Goal: Task Accomplishment & Management: Manage account settings

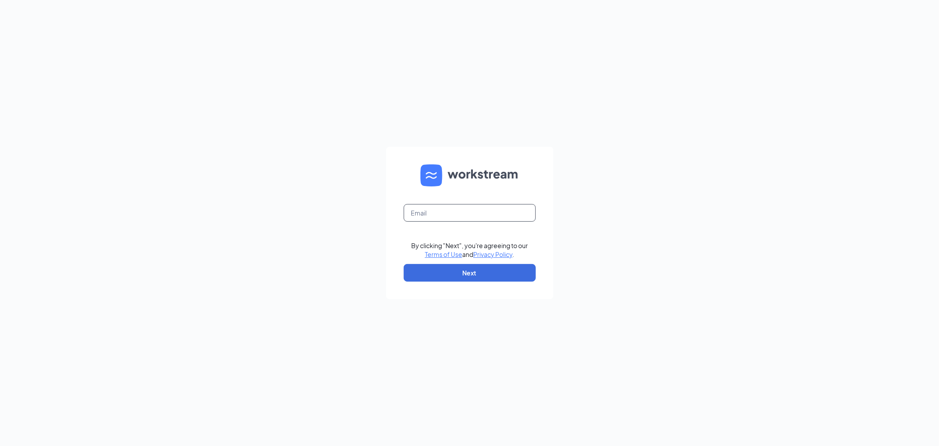
click at [476, 211] on input "text" at bounding box center [470, 213] width 132 height 18
type input "tricia.dean@cornerstonehhh.com"
click at [502, 277] on button "Next" at bounding box center [470, 273] width 132 height 18
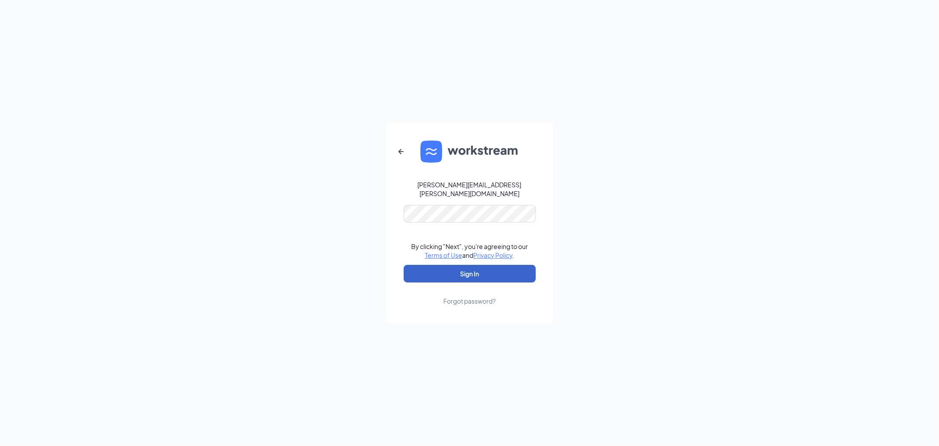
click at [497, 270] on button "Sign In" at bounding box center [470, 274] width 132 height 18
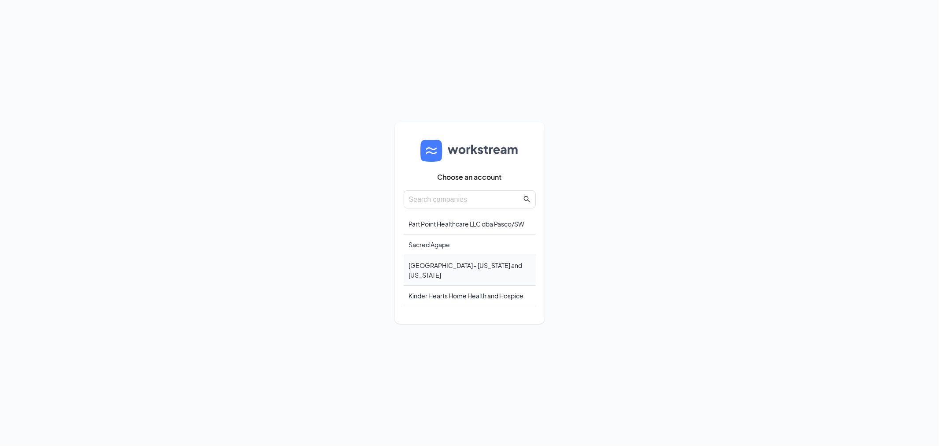
click at [476, 269] on div "[GEOGRAPHIC_DATA] - [US_STATE] and [US_STATE]" at bounding box center [470, 270] width 132 height 30
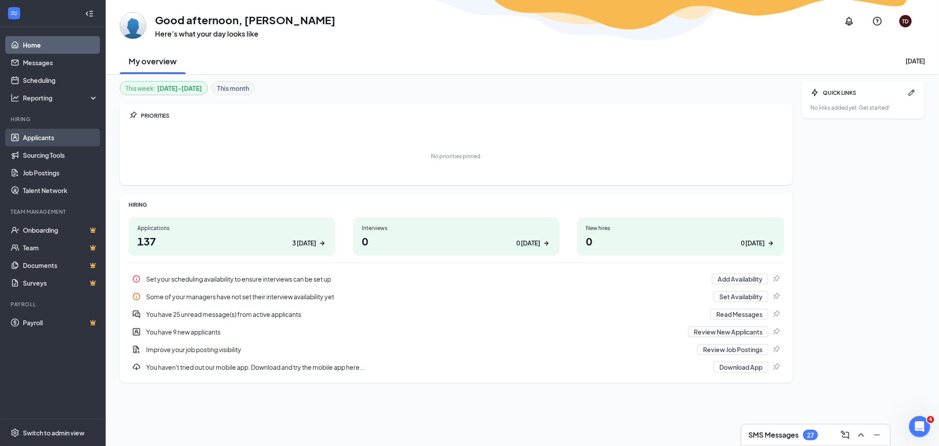
click at [37, 135] on link "Applicants" at bounding box center [60, 138] width 75 height 18
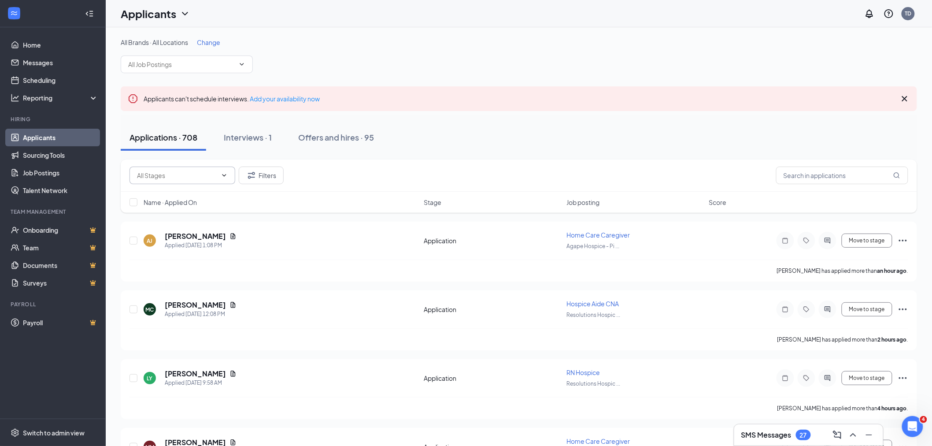
click at [178, 173] on input "text" at bounding box center [177, 175] width 80 height 10
click at [180, 191] on div "Application (57)" at bounding box center [166, 192] width 44 height 10
type input "Application (57)"
click at [587, 202] on span "Job posting" at bounding box center [582, 202] width 33 height 9
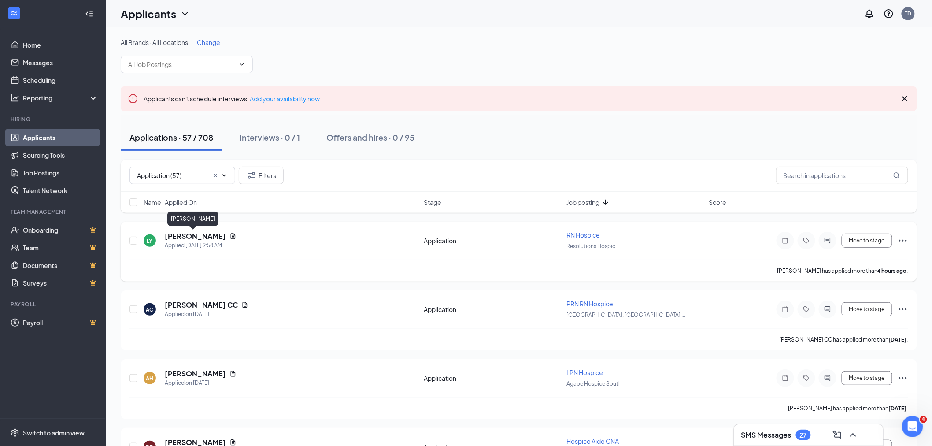
click at [194, 234] on h5 "[PERSON_NAME]" at bounding box center [195, 236] width 61 height 10
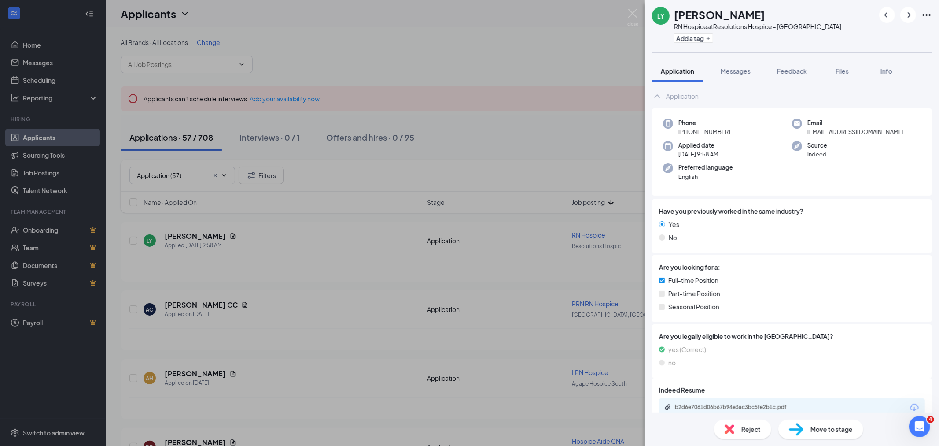
scroll to position [22, 0]
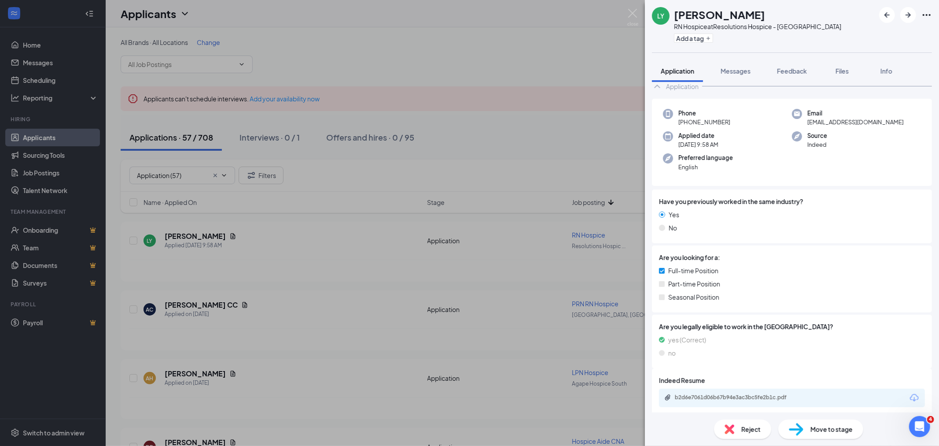
click at [813, 399] on div "b2d6e7061d06b67b94e3ac3bc5fe2b1c.pdf" at bounding box center [792, 397] width 266 height 18
click at [817, 398] on div "b2d6e7061d06b67b94e3ac3bc5fe2b1c.pdf" at bounding box center [792, 397] width 266 height 18
click at [728, 394] on div "b2d6e7061d06b67b94e3ac3bc5fe2b1c.pdf" at bounding box center [736, 397] width 123 height 7
click at [830, 428] on span "Move to stage" at bounding box center [832, 429] width 42 height 10
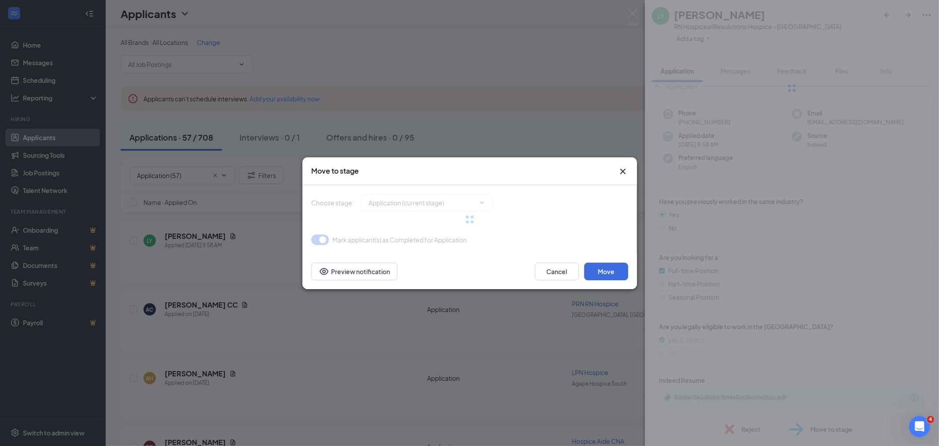
type input "Reviewed (next stage)"
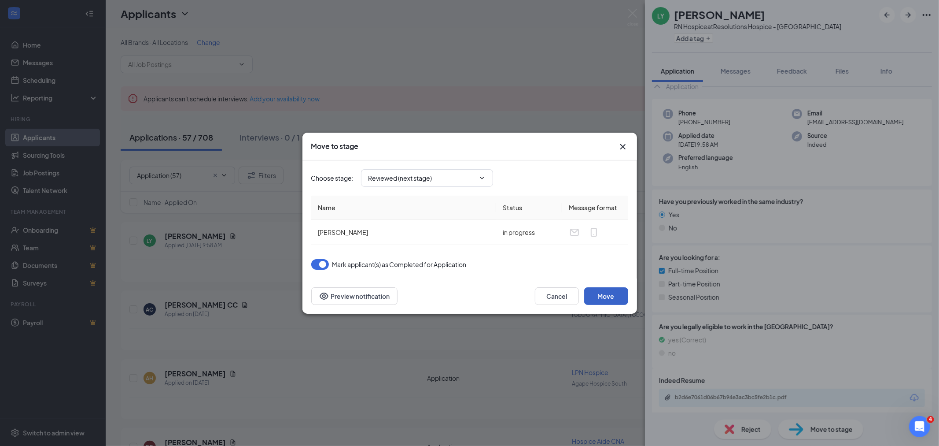
click at [614, 291] on button "Move" at bounding box center [606, 296] width 44 height 18
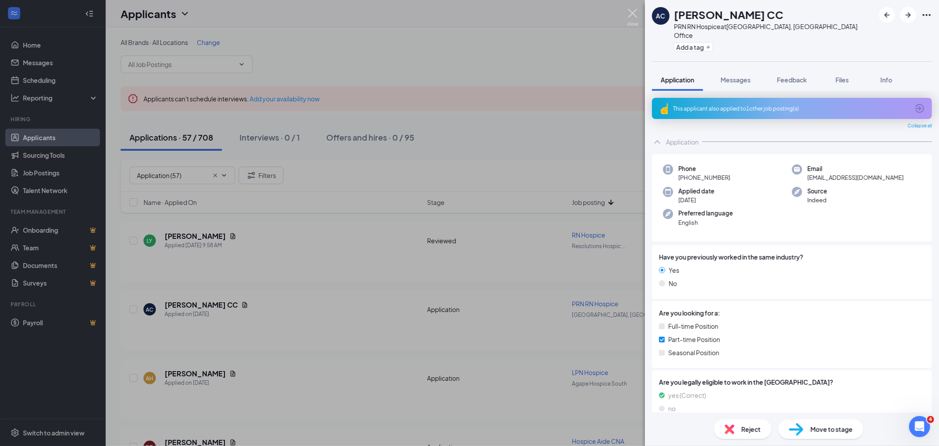
click at [636, 10] on img at bounding box center [632, 17] width 11 height 17
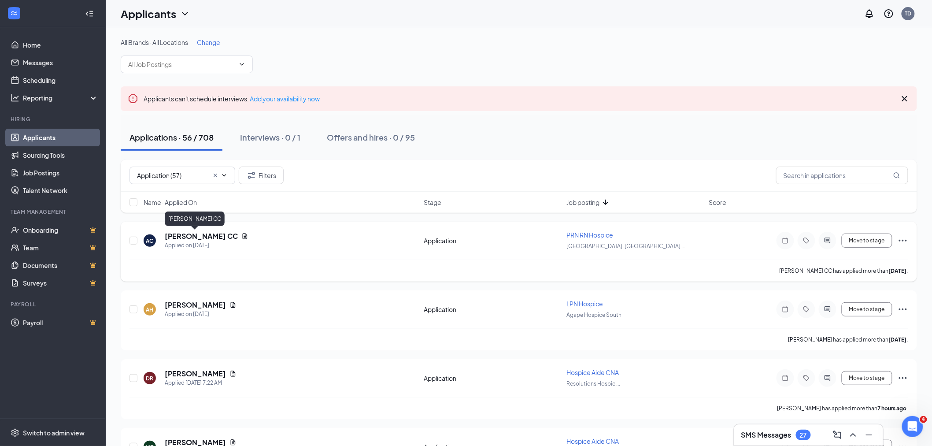
click at [185, 235] on h5 "Alisa CC" at bounding box center [201, 236] width 73 height 10
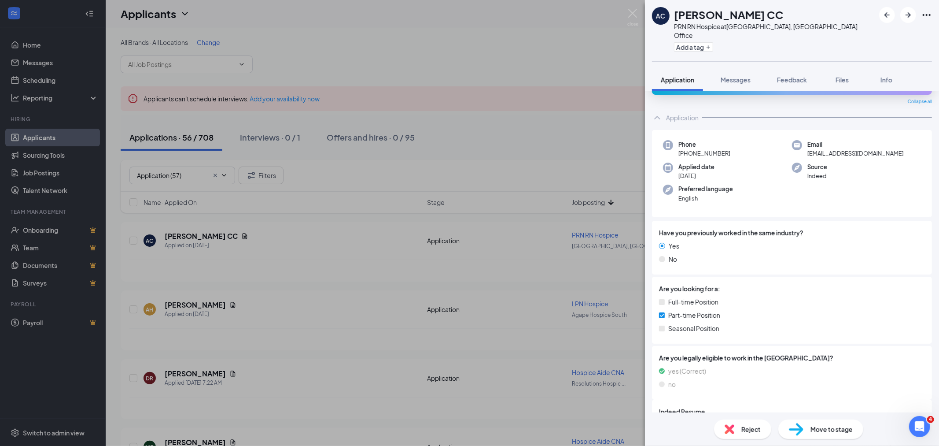
scroll to position [47, 0]
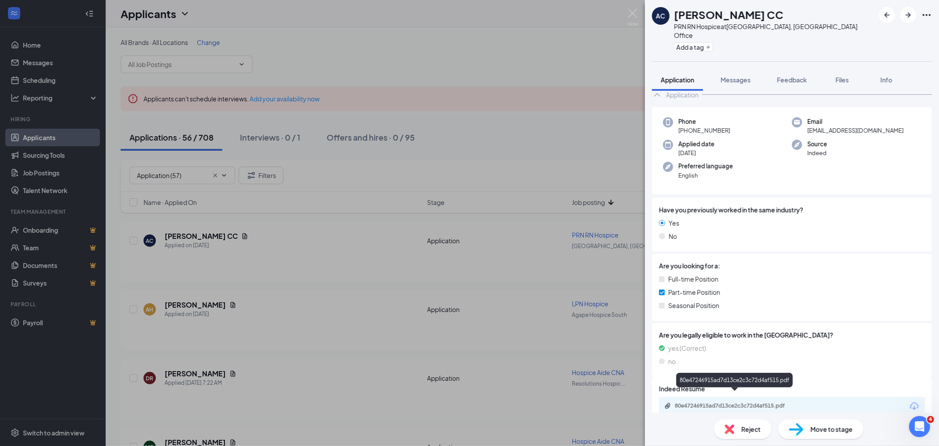
click at [793, 402] on div "80e47246915ad7d13ce2c3c72d4af515.pdf" at bounding box center [736, 405] width 123 height 7
click at [818, 432] on span "Move to stage" at bounding box center [832, 429] width 42 height 10
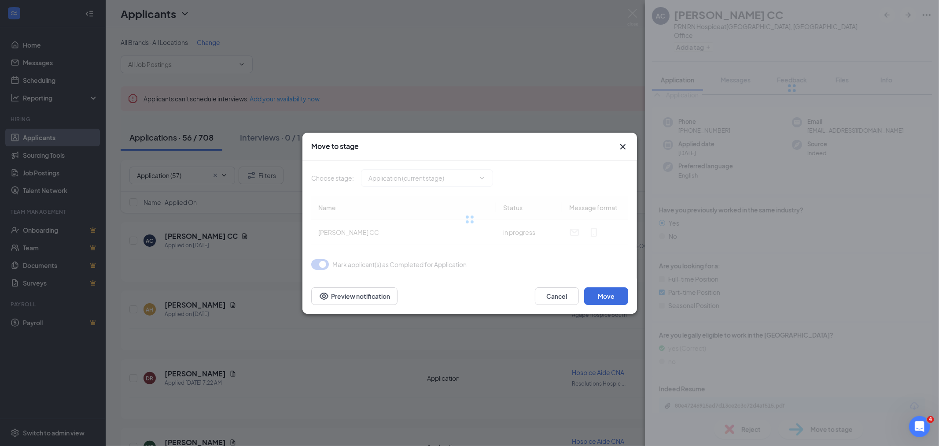
type input "Reviewed (next stage)"
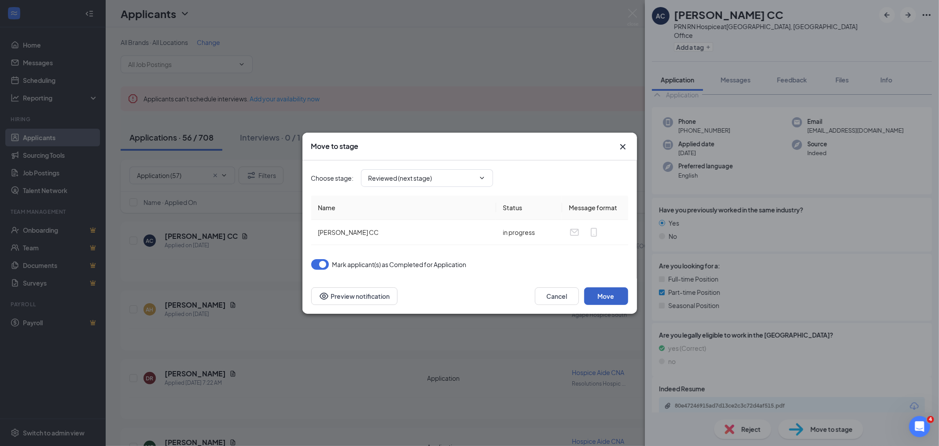
click at [614, 292] on button "Move" at bounding box center [606, 296] width 44 height 18
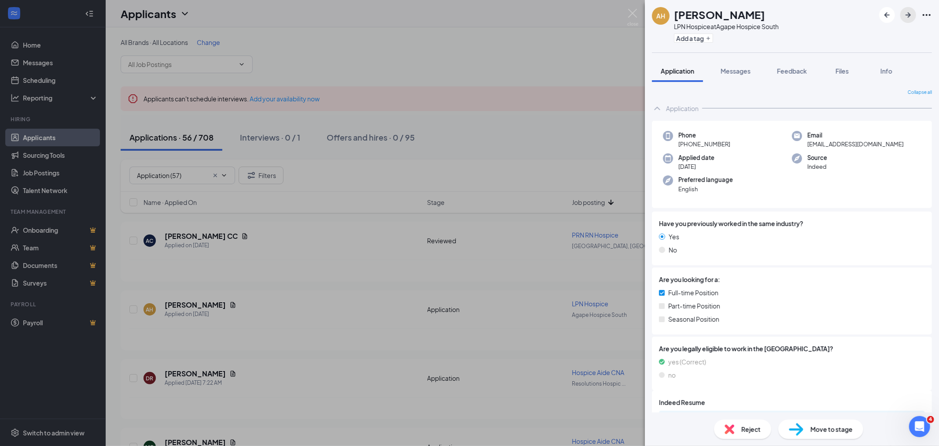
click at [908, 14] on icon "ArrowRight" at bounding box center [908, 15] width 11 height 11
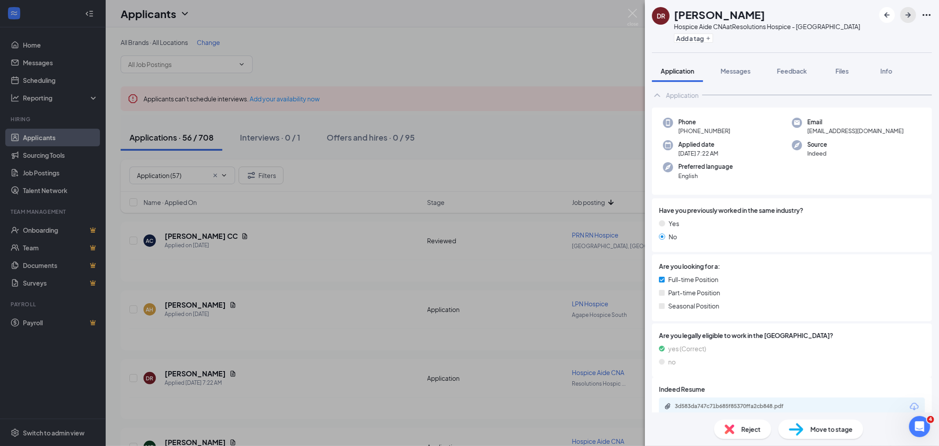
scroll to position [21, 0]
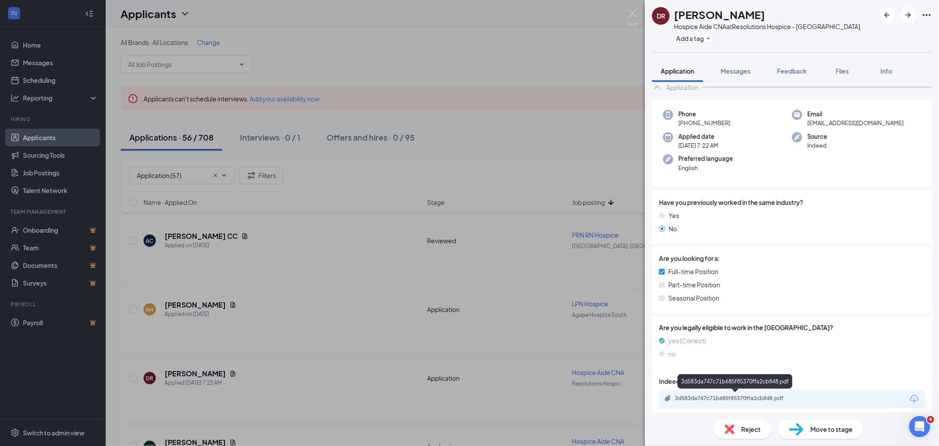
click at [805, 398] on div "3d583da747c71b685f85370ffa2cb848.pdf" at bounding box center [735, 398] width 143 height 7
click at [824, 422] on div "Move to stage" at bounding box center [820, 428] width 85 height 19
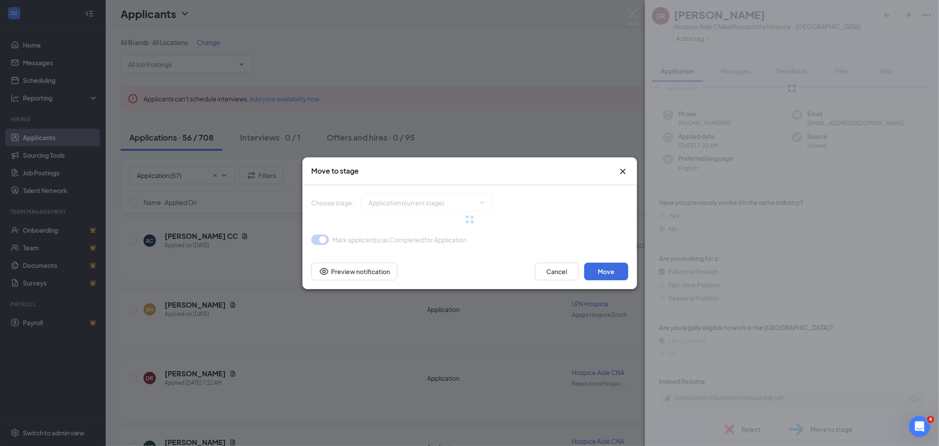
type input "Reviewed (next stage)"
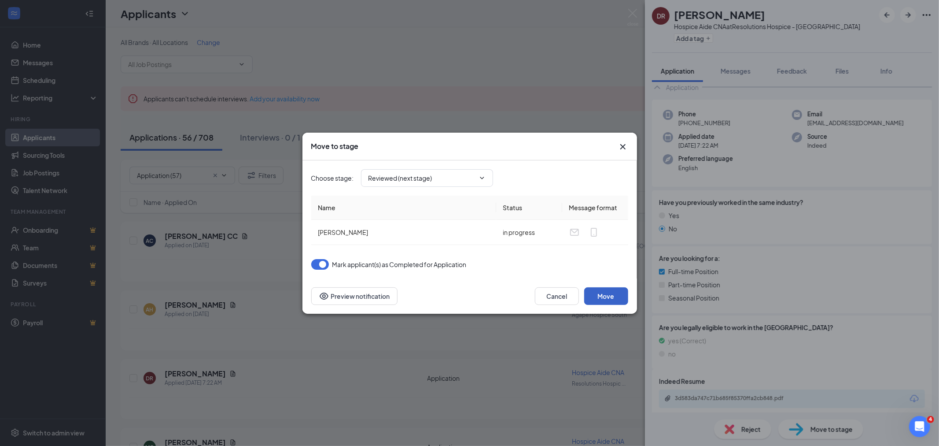
click at [617, 294] on button "Move" at bounding box center [606, 296] width 44 height 18
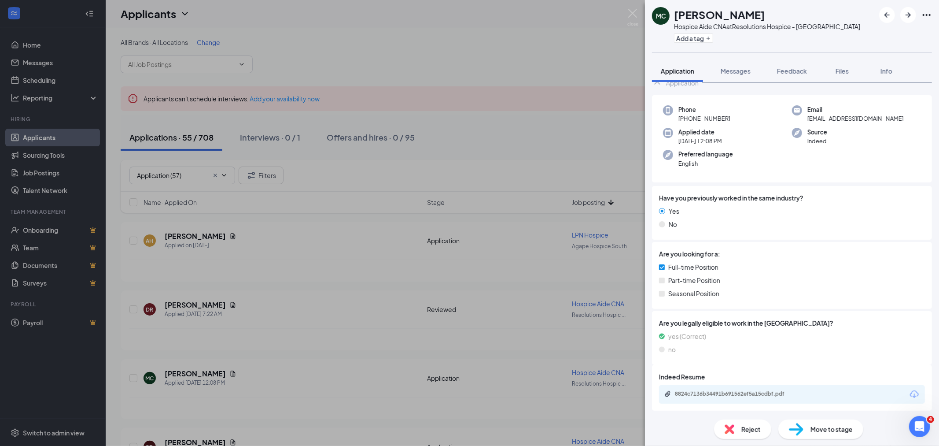
scroll to position [26, 0]
click at [797, 393] on div "8824c7136b34491b691562ef5a15cdbf.pdf" at bounding box center [736, 392] width 123 height 7
click at [830, 430] on span "Move to stage" at bounding box center [832, 429] width 42 height 10
type input "Reviewed (next stage)"
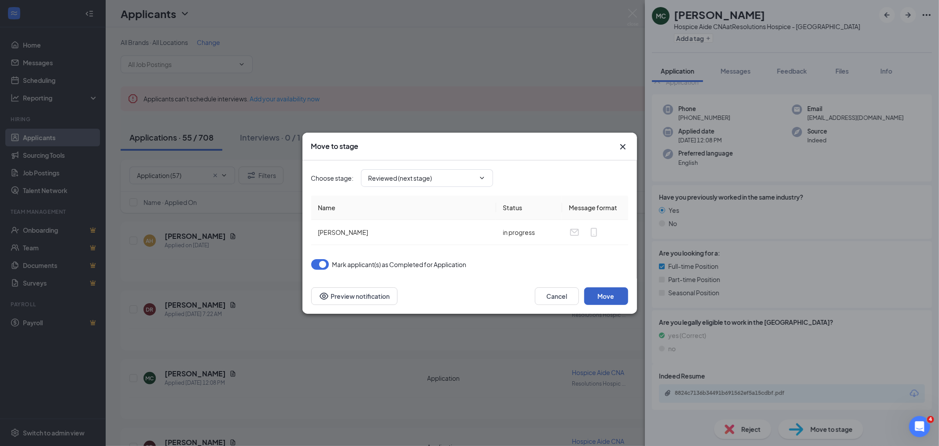
click at [612, 295] on button "Move" at bounding box center [606, 296] width 44 height 18
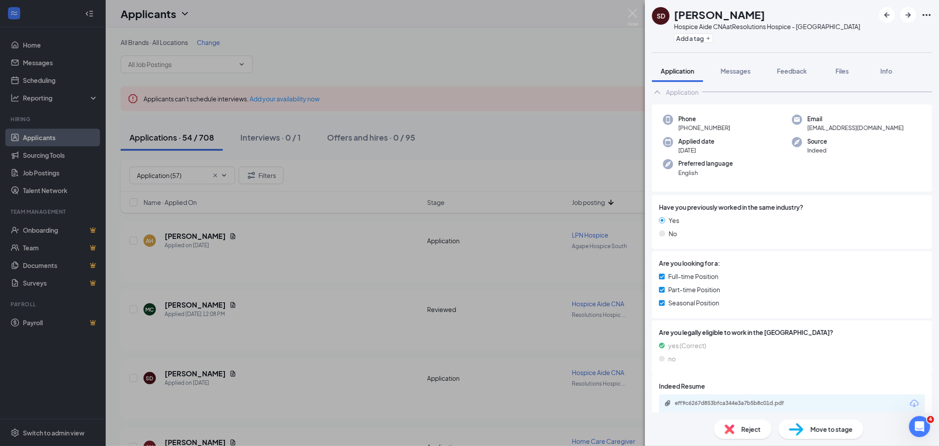
scroll to position [22, 0]
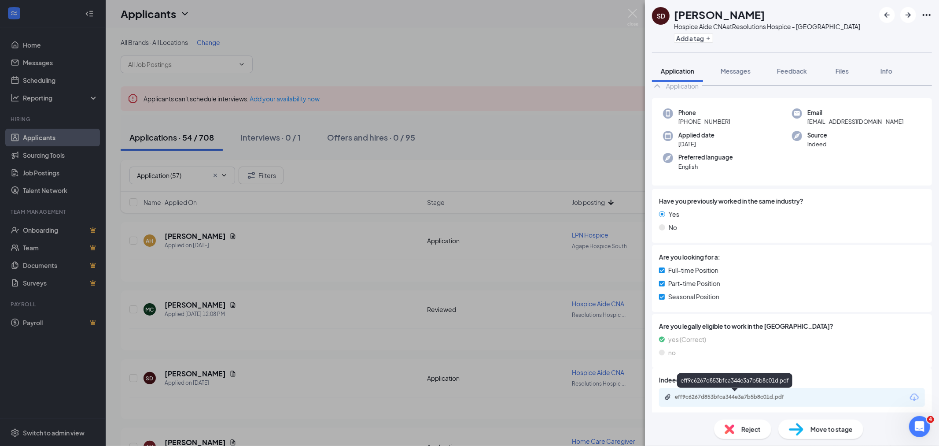
click at [801, 392] on div "eff9c6267d853bfca344e3a7b5b8c01d.pdf" at bounding box center [792, 397] width 266 height 18
click at [802, 398] on div "eff9c6267d853bfca344e3a7b5b8c01d.pdf" at bounding box center [735, 396] width 143 height 7
click at [817, 424] on span "Move to stage" at bounding box center [832, 429] width 42 height 10
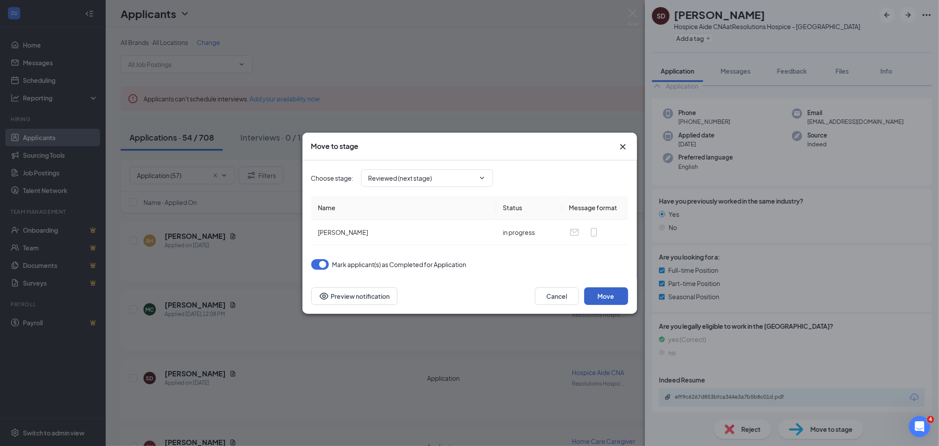
click at [618, 297] on button "Move" at bounding box center [606, 296] width 44 height 18
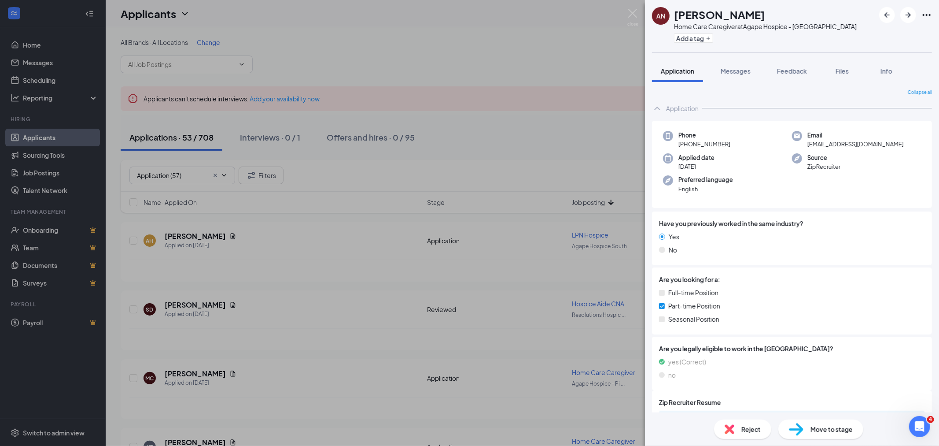
click at [633, 15] on img at bounding box center [632, 17] width 11 height 17
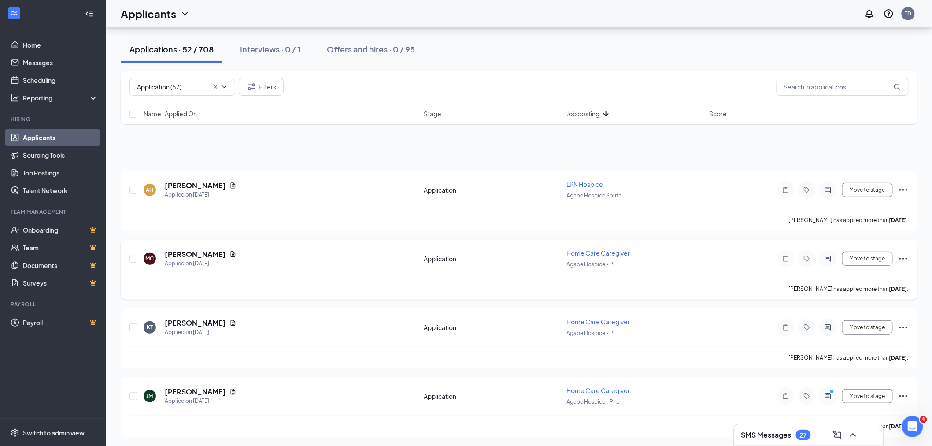
scroll to position [147, 0]
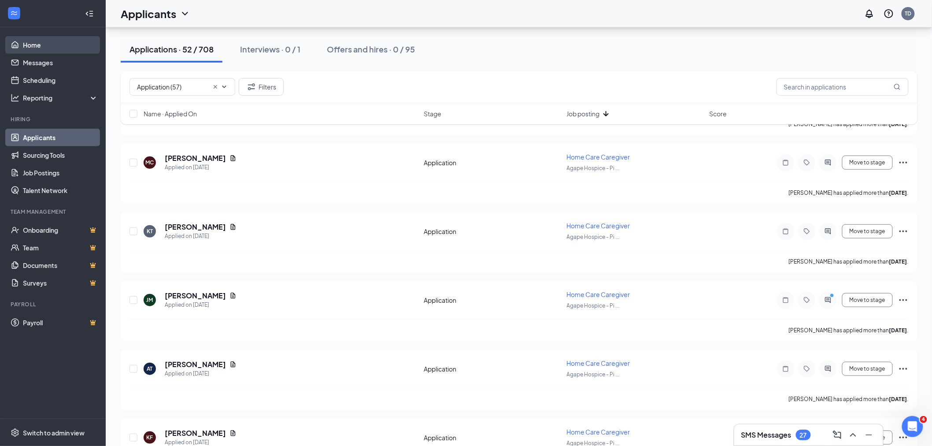
click at [31, 44] on link "Home" at bounding box center [60, 45] width 75 height 18
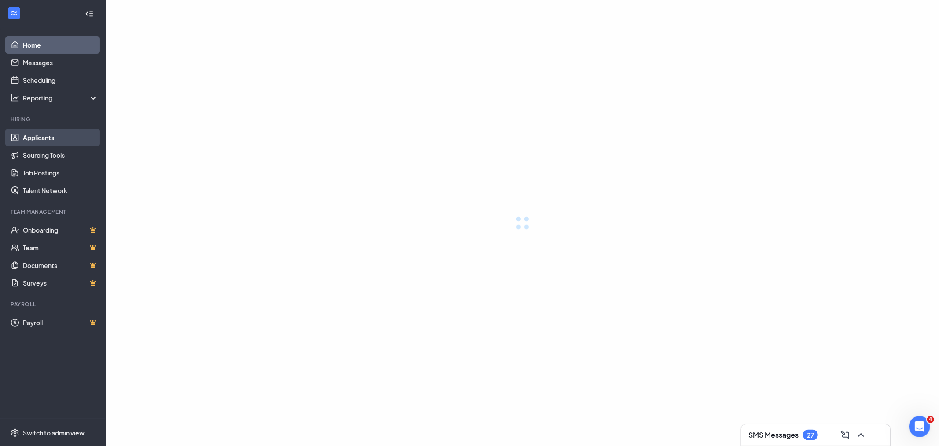
click at [43, 140] on link "Applicants" at bounding box center [60, 138] width 75 height 18
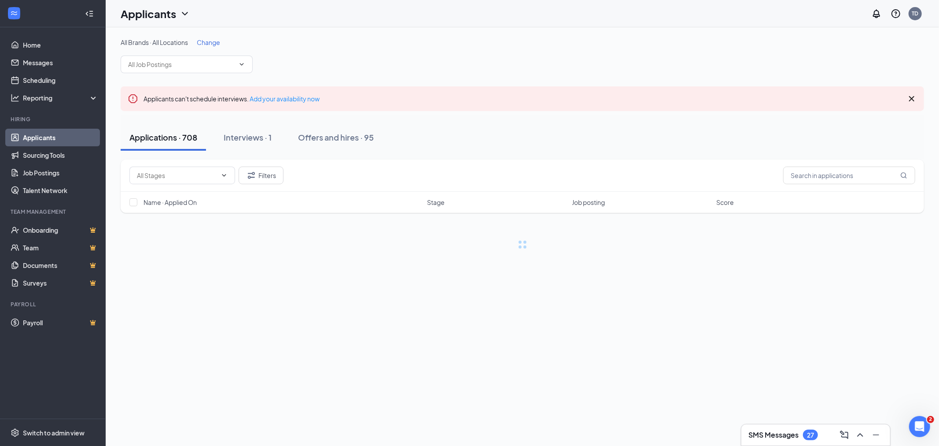
click at [215, 41] on span "Change" at bounding box center [208, 42] width 23 height 8
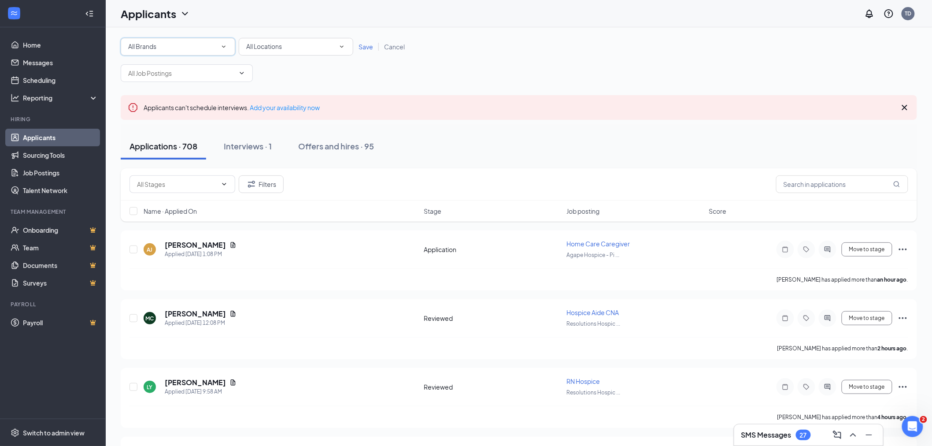
click at [185, 46] on div "All Brands" at bounding box center [178, 46] width 100 height 11
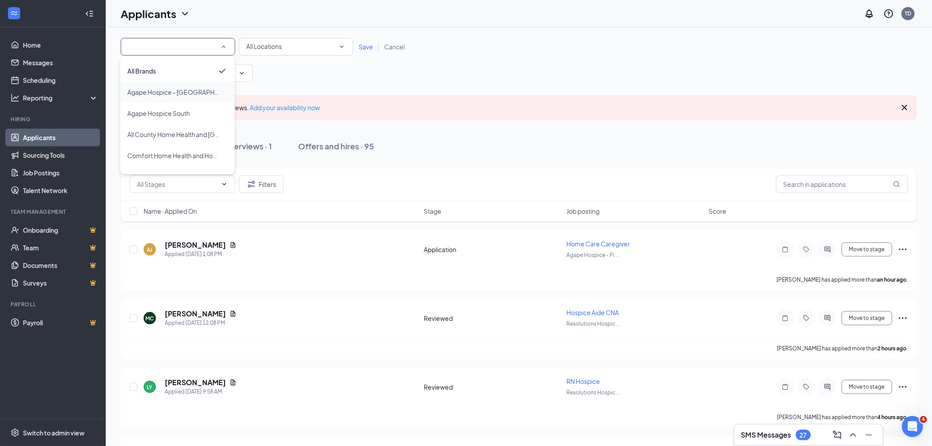
click at [168, 92] on span "Agape Hospice - [GEOGRAPHIC_DATA]" at bounding box center [184, 92] width 114 height 8
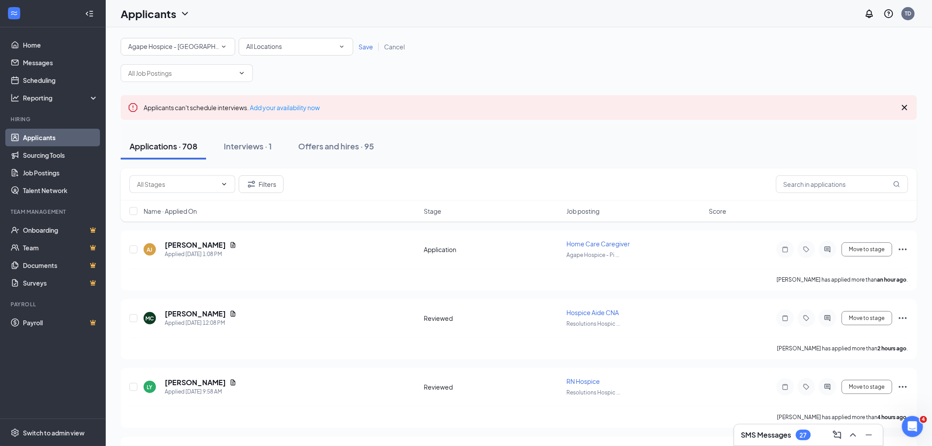
click at [366, 46] on span "Save" at bounding box center [365, 47] width 15 height 8
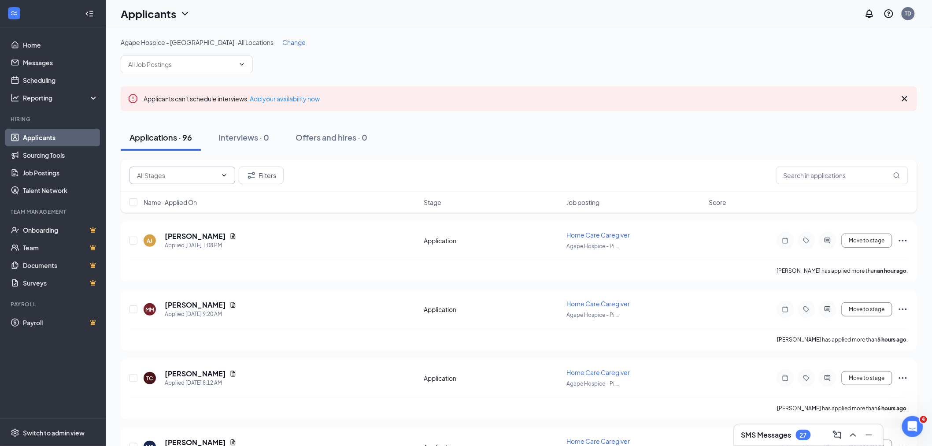
click at [183, 178] on input "text" at bounding box center [177, 175] width 80 height 10
click at [181, 191] on div "Application (52)" at bounding box center [166, 192] width 44 height 10
type input "Application (52)"
click at [186, 171] on input "text" at bounding box center [177, 175] width 80 height 10
drag, startPoint x: 183, startPoint y: 192, endPoint x: 240, endPoint y: 196, distance: 56.5
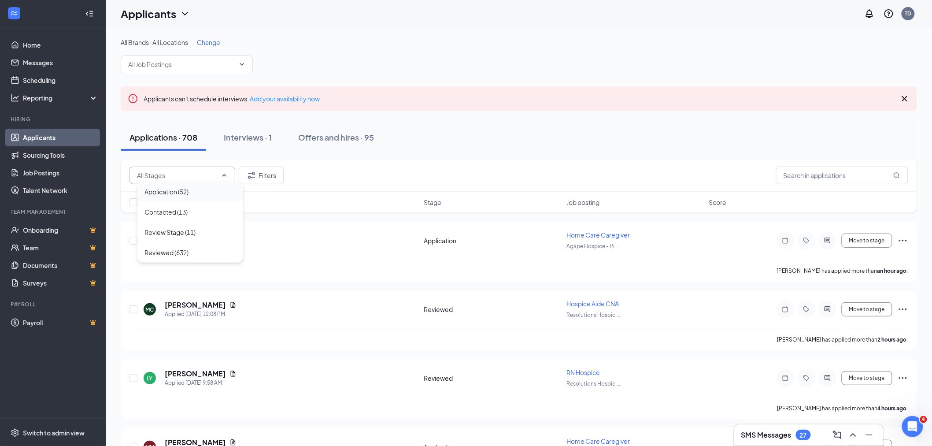
click at [184, 192] on div "Application (52)" at bounding box center [166, 192] width 44 height 10
type input "Application (52)"
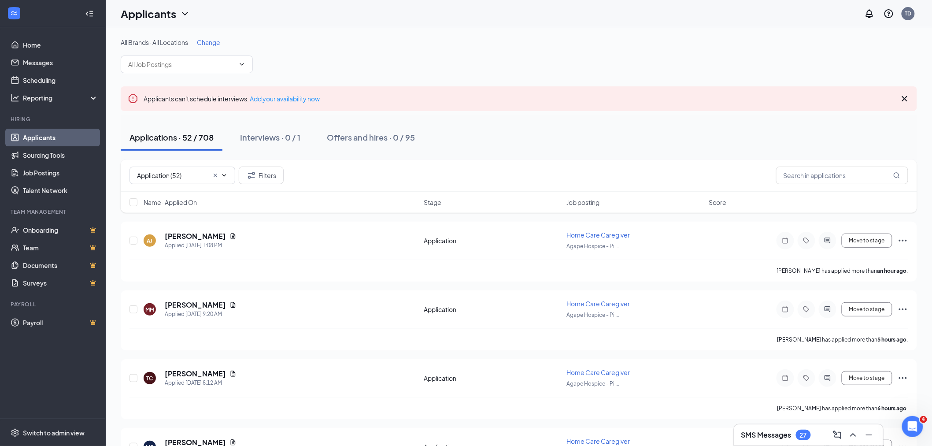
click at [587, 203] on span "Job posting" at bounding box center [582, 202] width 33 height 9
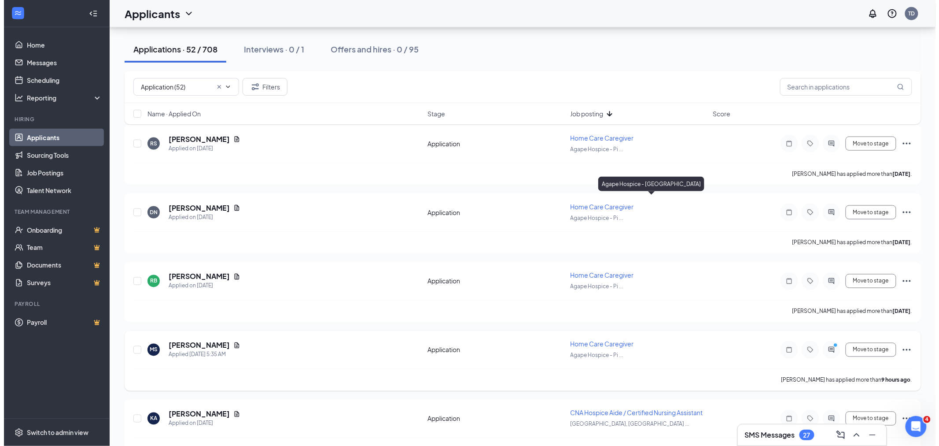
scroll to position [3331, 0]
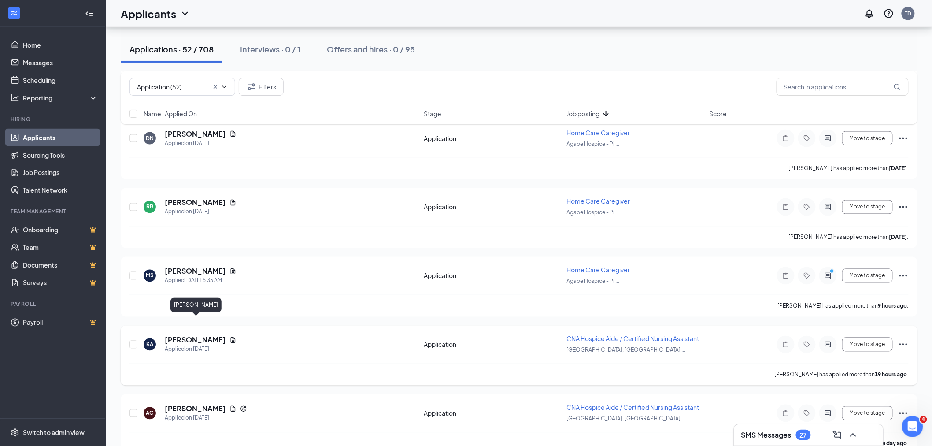
click at [222, 335] on h5 "Krishunda Armstead" at bounding box center [195, 340] width 61 height 10
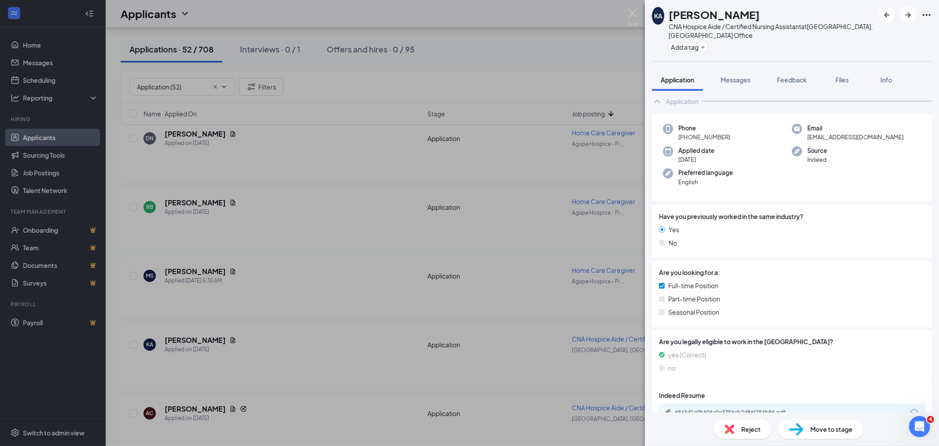
scroll to position [31, 0]
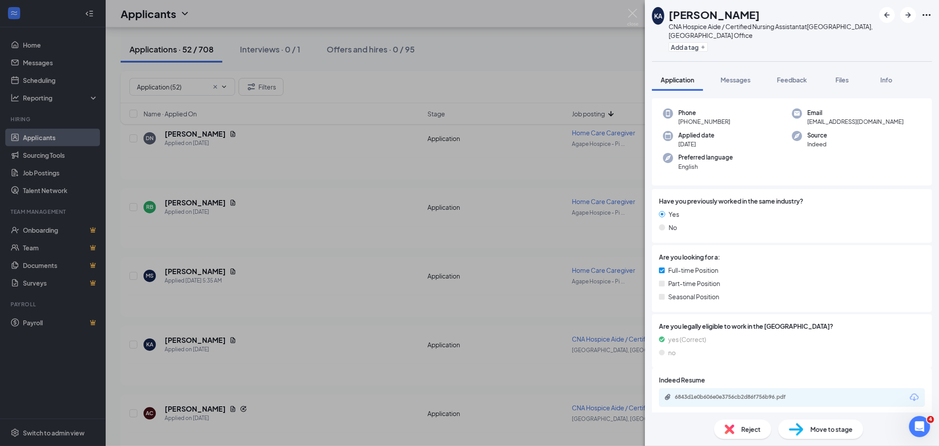
click at [813, 398] on div "6843d1e0b606e0e3756cb2d86f756b96.pdf" at bounding box center [792, 397] width 266 height 18
click at [819, 398] on div "6843d1e0b606e0e3756cb2d86f756b96.pdf" at bounding box center [792, 397] width 266 height 18
click at [734, 397] on div "6843d1e0b606e0e3756cb2d86f756b96.pdf" at bounding box center [736, 396] width 123 height 7
click at [908, 14] on icon "ArrowRight" at bounding box center [908, 15] width 11 height 11
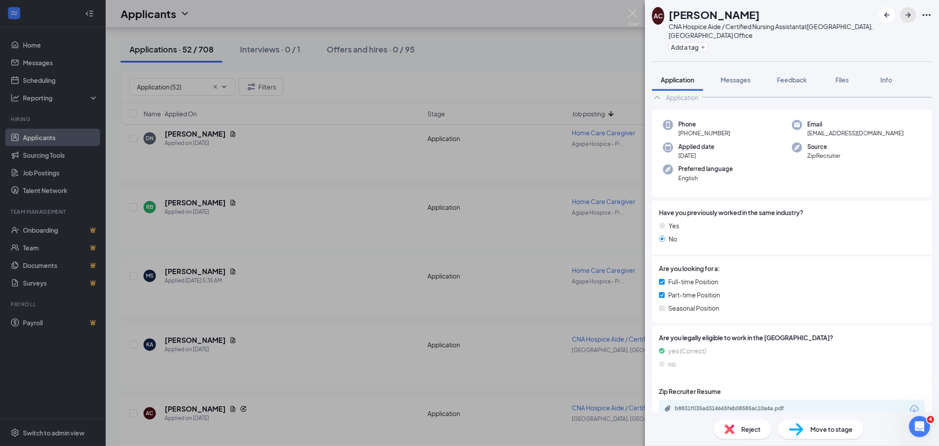
scroll to position [56, 0]
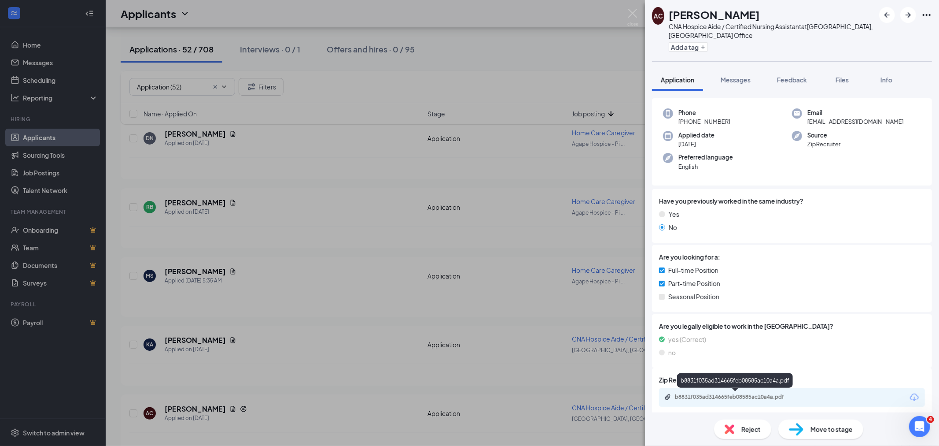
click at [794, 395] on div "b8831f035ad314665feb08585ac10a4a.pdf" at bounding box center [736, 396] width 123 height 7
click at [807, 432] on div "Move to stage" at bounding box center [820, 428] width 85 height 19
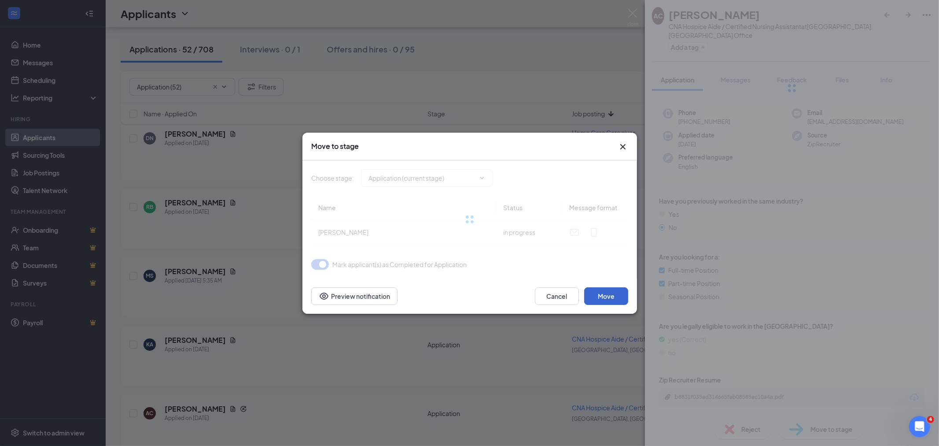
type input "Reviewed (next stage)"
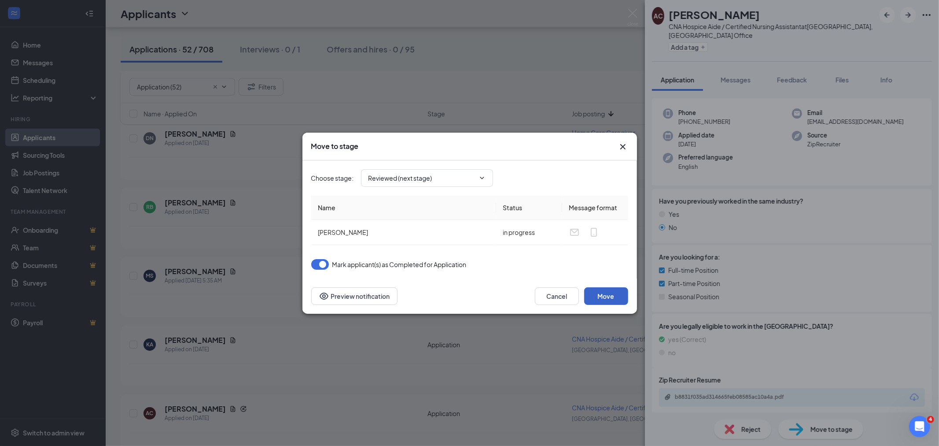
click at [613, 294] on button "Move" at bounding box center [606, 296] width 44 height 18
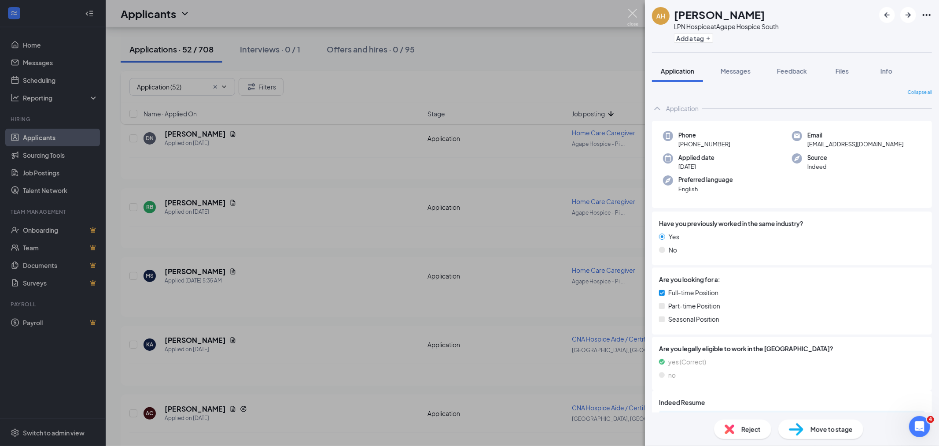
click at [630, 11] on img at bounding box center [632, 17] width 11 height 17
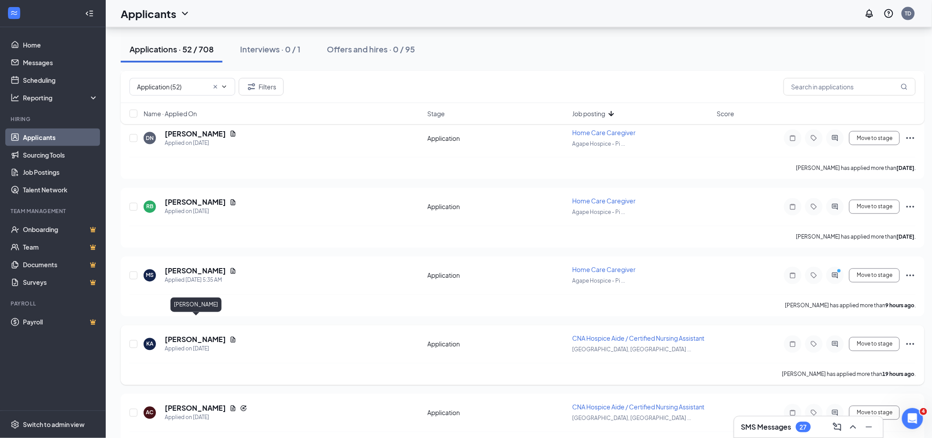
click at [205, 335] on h5 "Krishunda Armstead" at bounding box center [195, 340] width 61 height 10
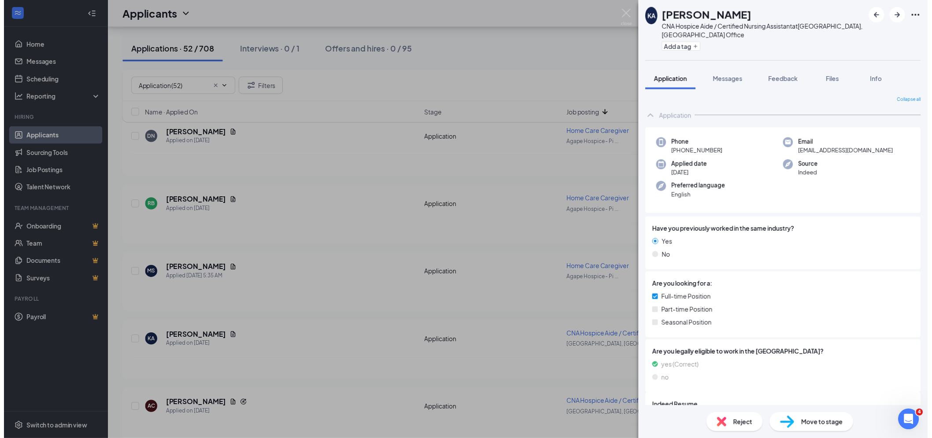
scroll to position [3262, 0]
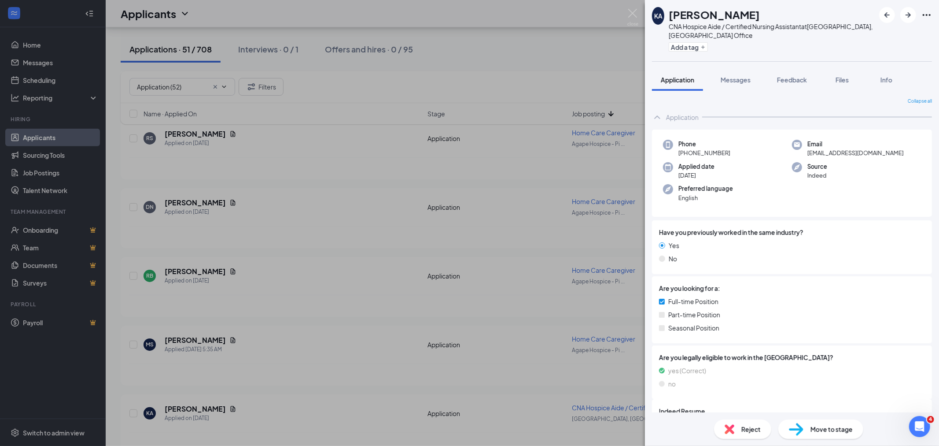
drag, startPoint x: 672, startPoint y: 14, endPoint x: 781, endPoint y: 14, distance: 108.8
click at [781, 14] on div "KA Krishunda Armstead CNA Hospice Aide / Certified Nursing Assistant at Corpus …" at bounding box center [763, 30] width 223 height 47
copy h1 "Krishunda Armstead"
click at [828, 425] on span "Move to stage" at bounding box center [832, 429] width 42 height 10
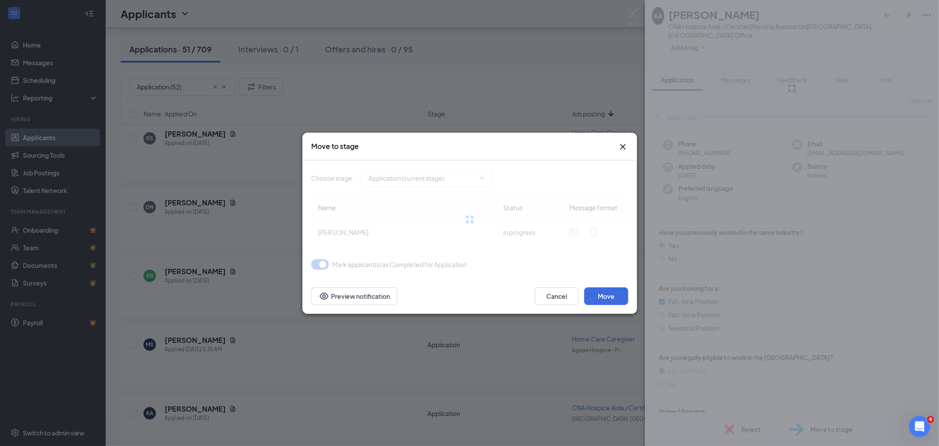
type input "Reviewed (next stage)"
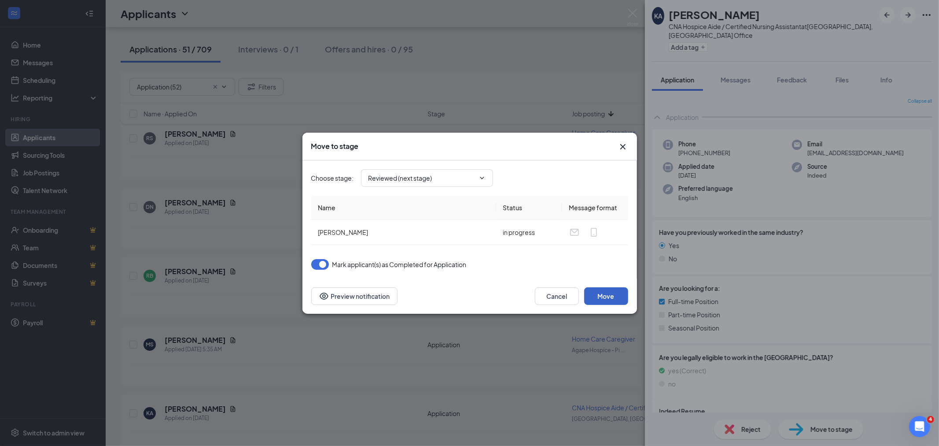
click at [614, 292] on button "Move" at bounding box center [606, 296] width 44 height 18
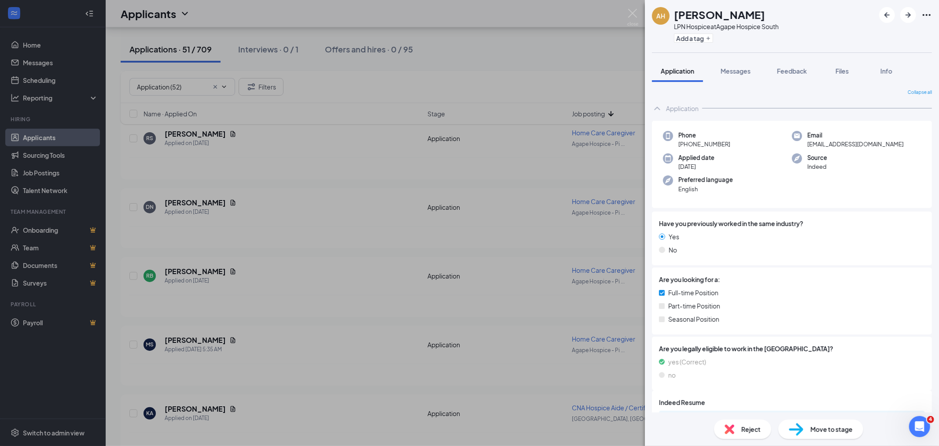
click at [41, 138] on div "AH Audra Huddleston LPN Hospice at Agape Hospice South Add a tag Application Me…" at bounding box center [469, 223] width 939 height 446
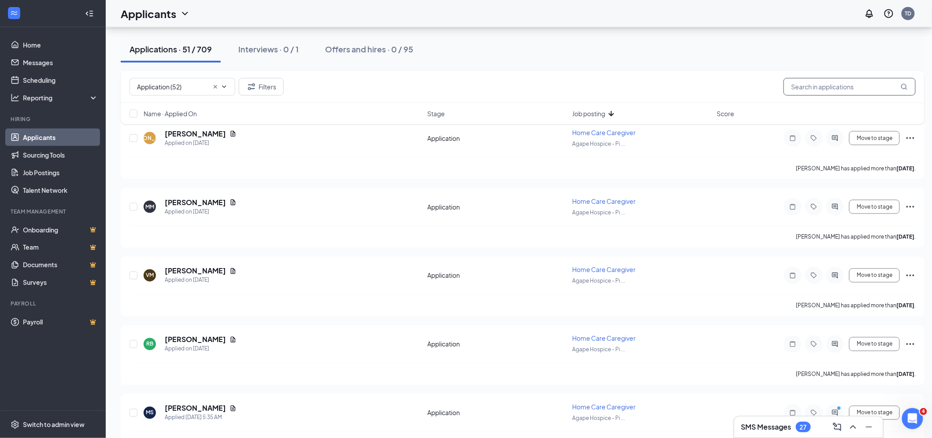
click at [830, 82] on input "text" at bounding box center [849, 87] width 132 height 18
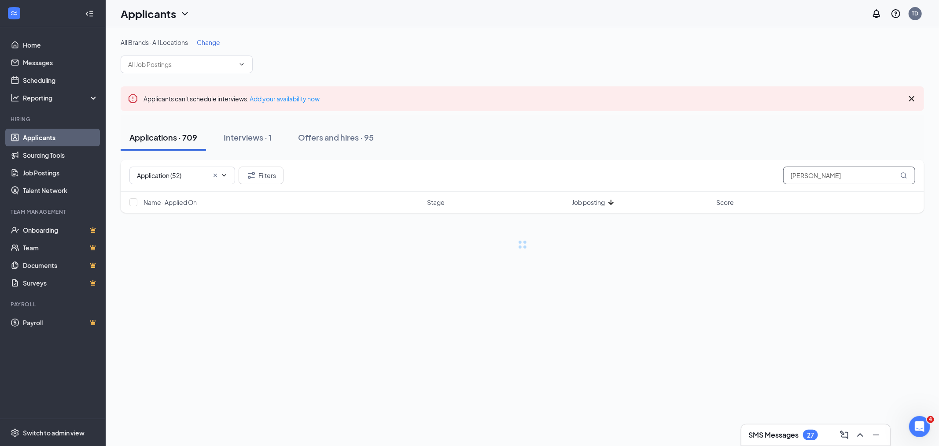
type input "becky gaddis"
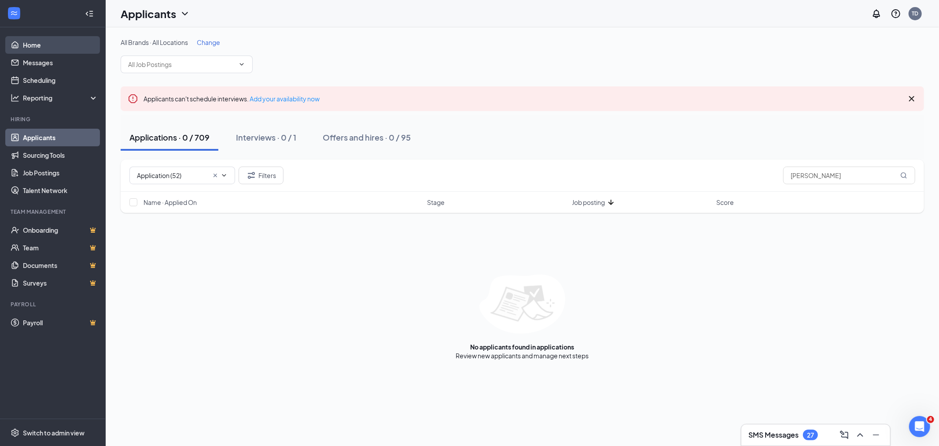
click at [39, 45] on link "Home" at bounding box center [60, 45] width 75 height 18
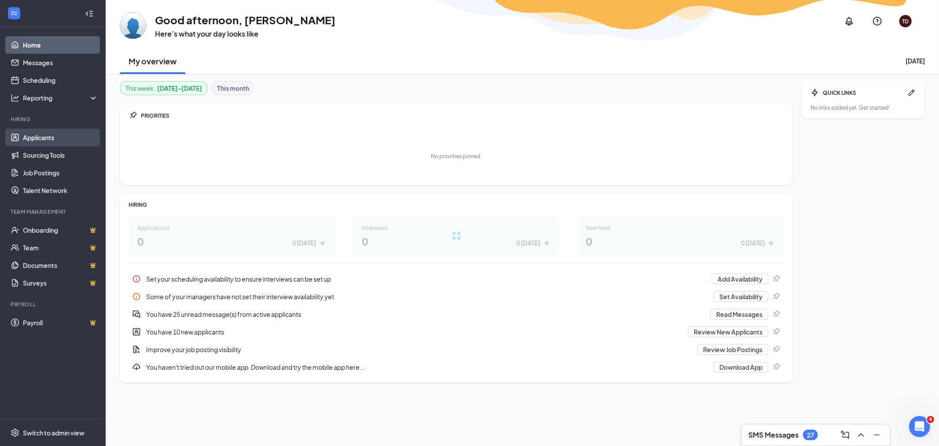
click at [41, 137] on link "Applicants" at bounding box center [60, 138] width 75 height 18
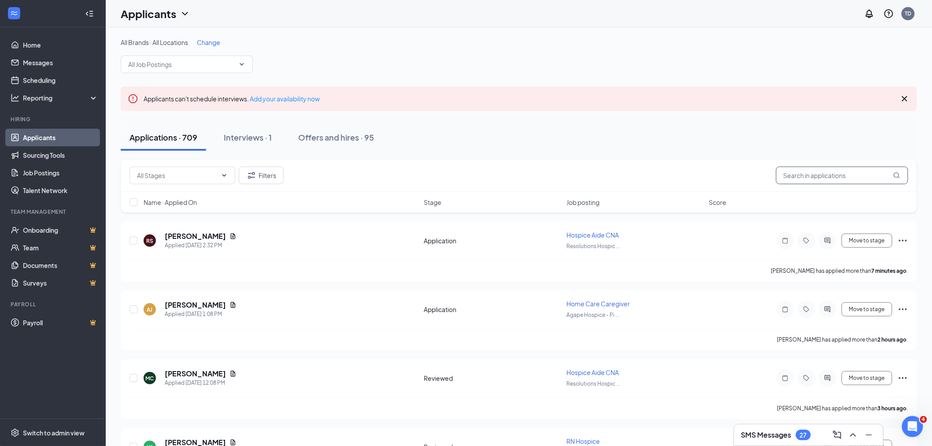
click at [830, 174] on input "text" at bounding box center [842, 175] width 132 height 18
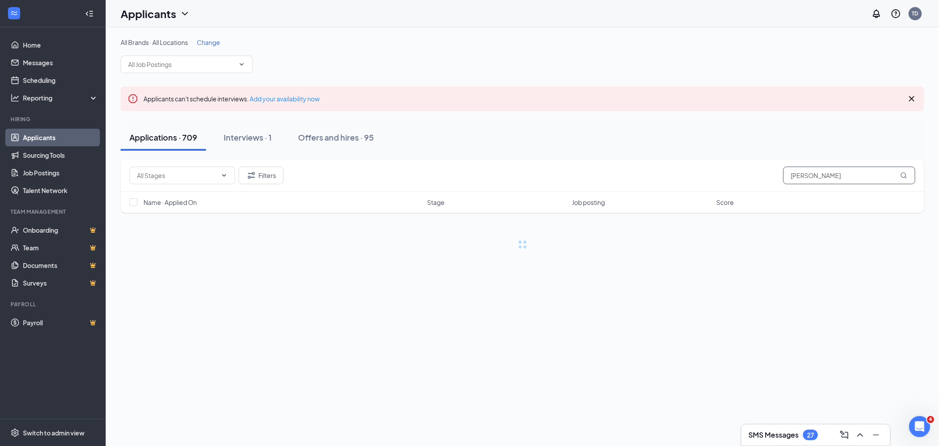
type input "[PERSON_NAME]"
click at [44, 137] on link "Applicants" at bounding box center [60, 138] width 75 height 18
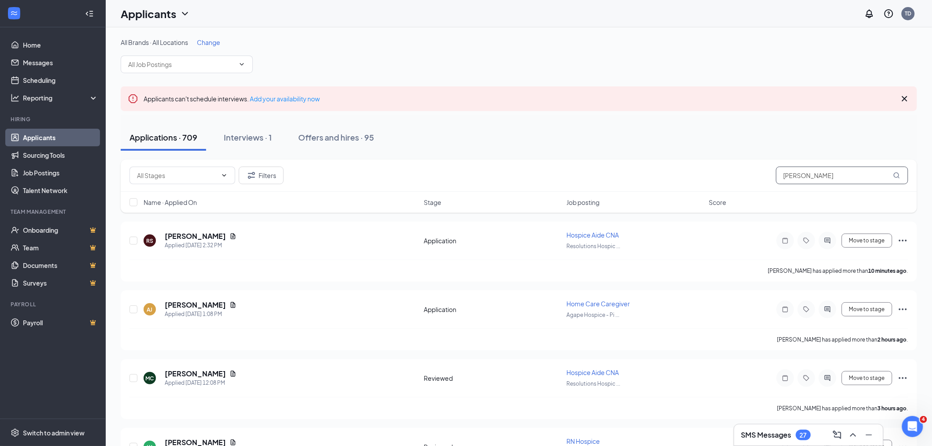
drag, startPoint x: 832, startPoint y: 176, endPoint x: 780, endPoint y: 183, distance: 52.4
click at [780, 183] on input "[PERSON_NAME]" at bounding box center [842, 175] width 132 height 18
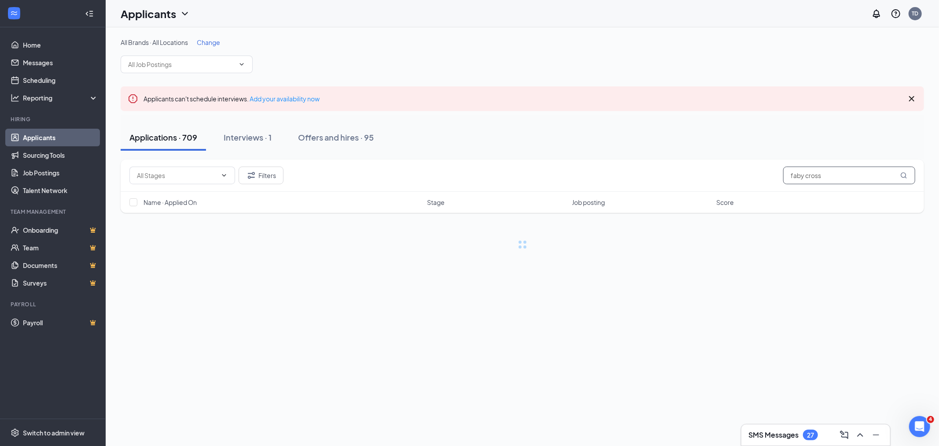
type input "faby cross"
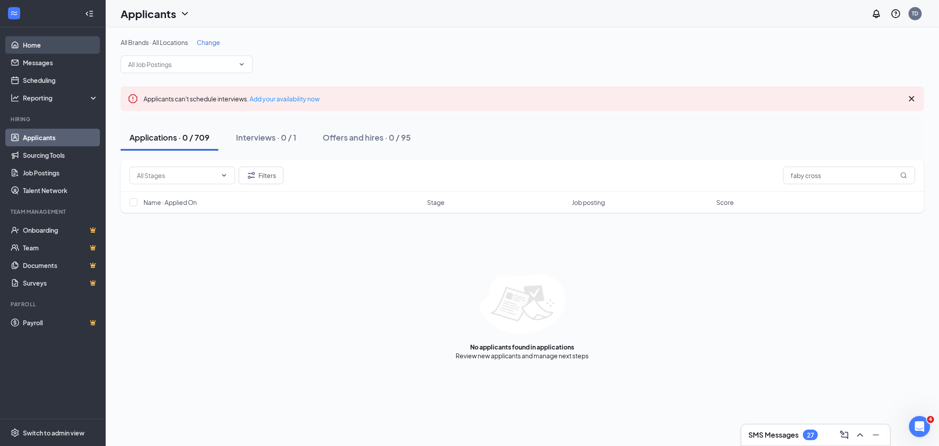
click at [38, 43] on link "Home" at bounding box center [60, 45] width 75 height 18
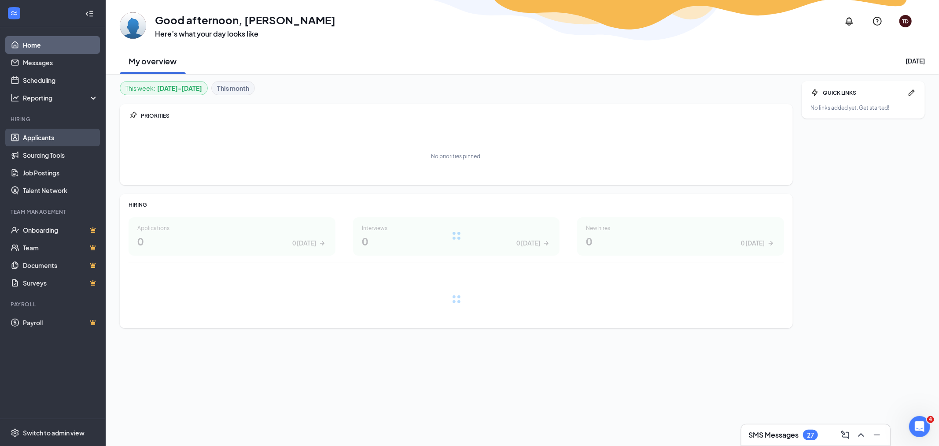
click at [46, 138] on link "Applicants" at bounding box center [60, 138] width 75 height 18
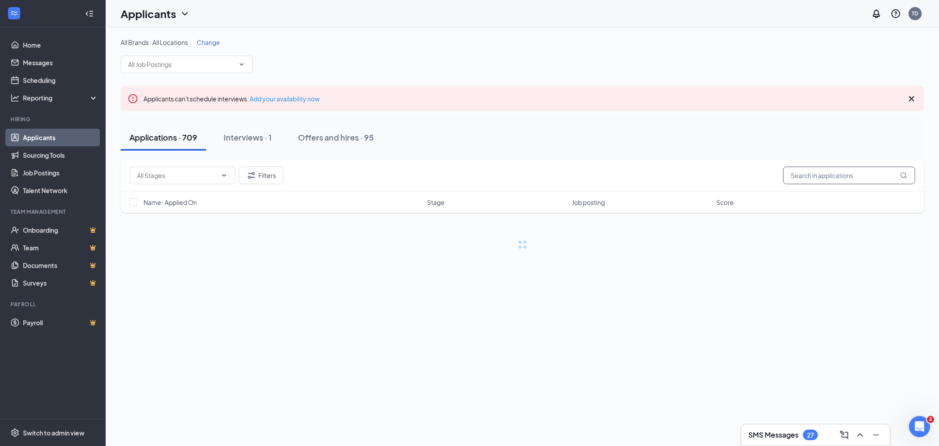
click at [812, 175] on input "text" at bounding box center [849, 175] width 132 height 18
type input "theresa rowe"
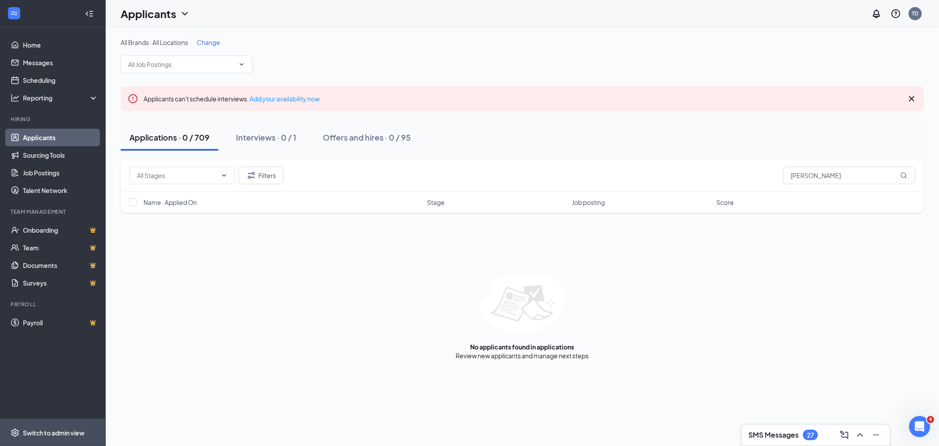
click at [73, 432] on div "Switch to admin view" at bounding box center [54, 432] width 62 height 9
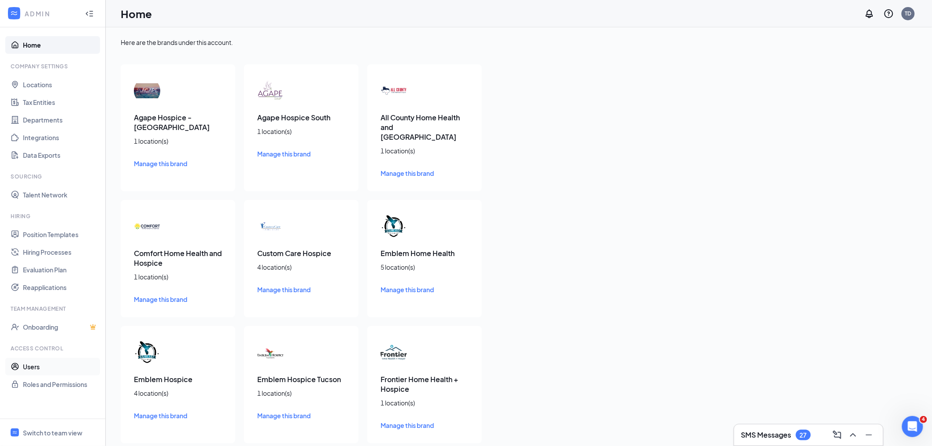
click at [34, 365] on link "Users" at bounding box center [60, 367] width 75 height 18
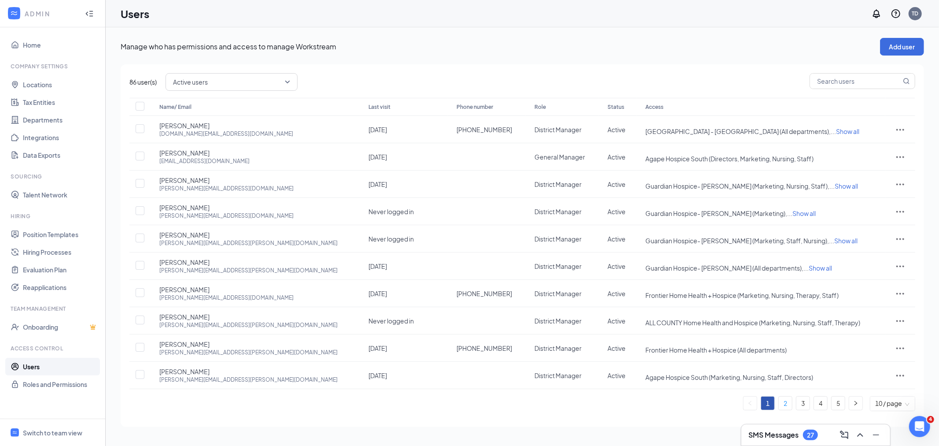
click at [785, 402] on link "2" at bounding box center [785, 402] width 13 height 13
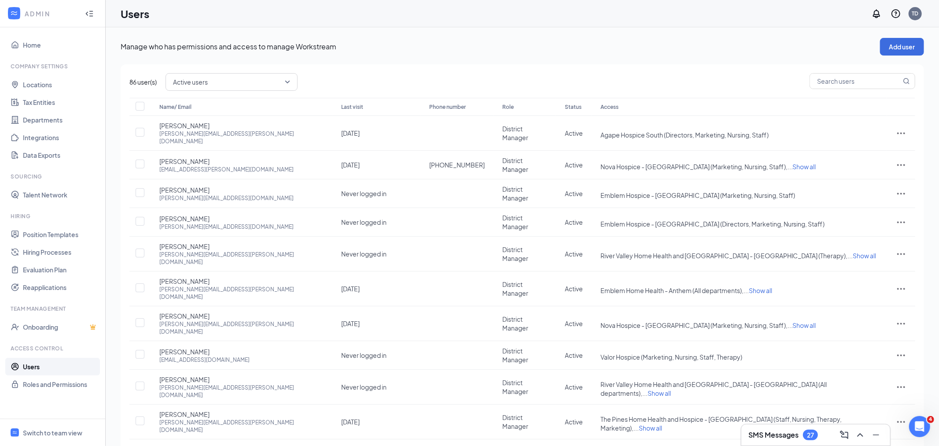
click at [821, 445] on link "4" at bounding box center [820, 452] width 13 height 13
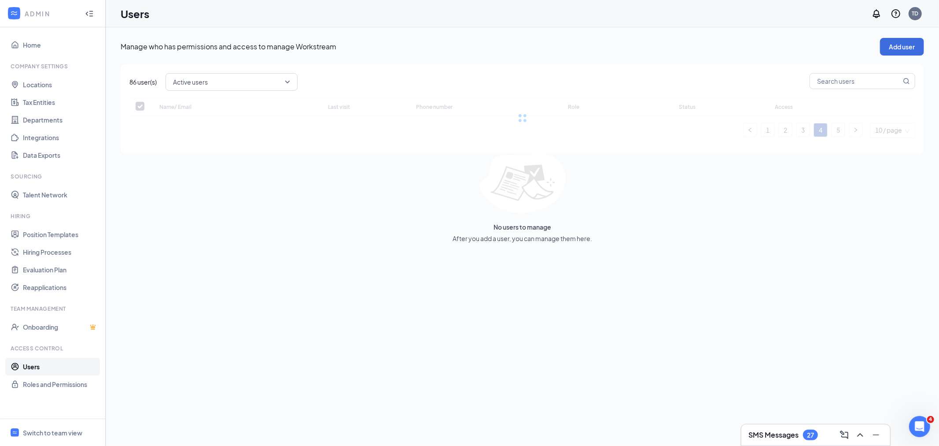
checkbox input "false"
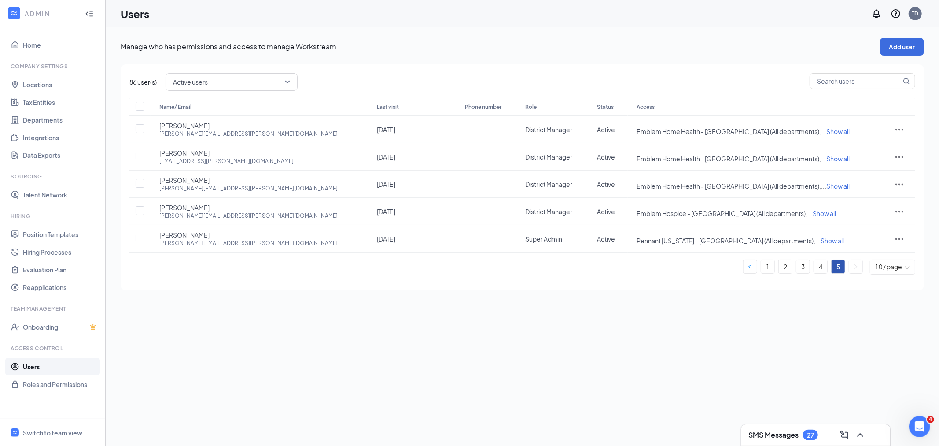
click at [754, 266] on button "button" at bounding box center [750, 266] width 13 height 13
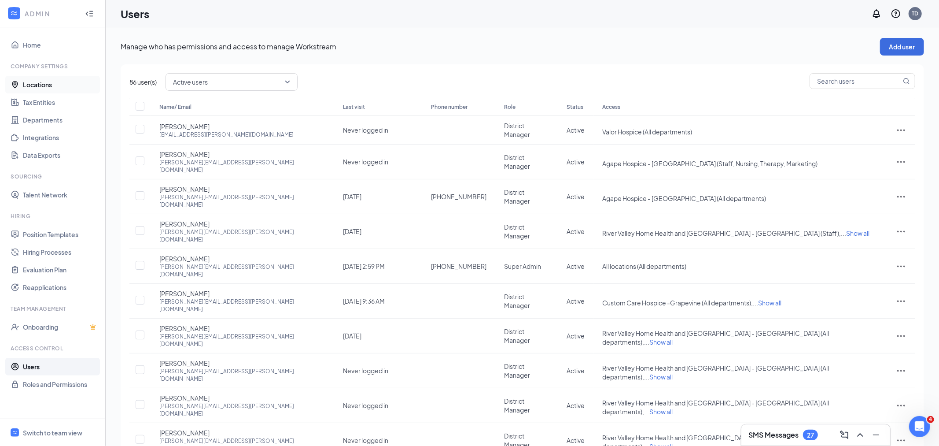
click at [51, 85] on link "Locations" at bounding box center [60, 85] width 75 height 18
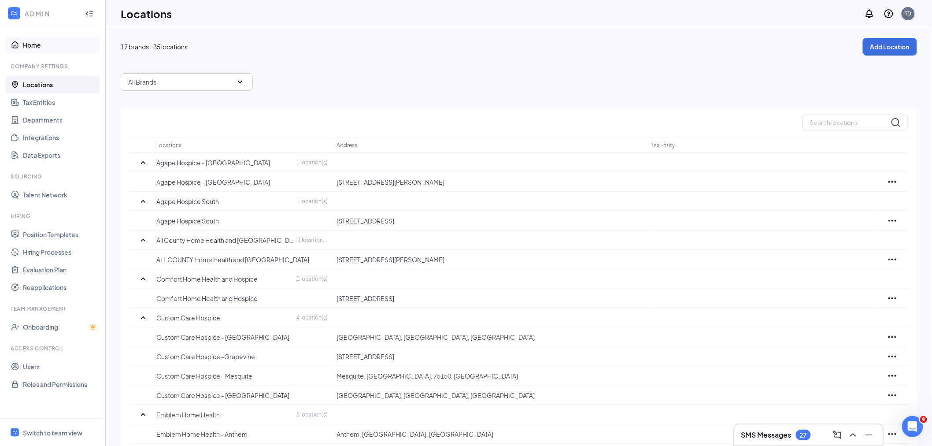
click at [34, 43] on link "Home" at bounding box center [60, 45] width 75 height 18
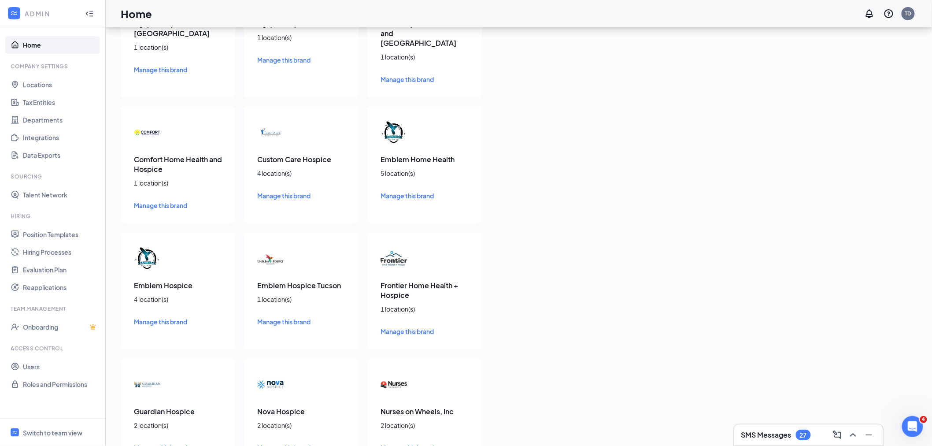
scroll to position [23, 0]
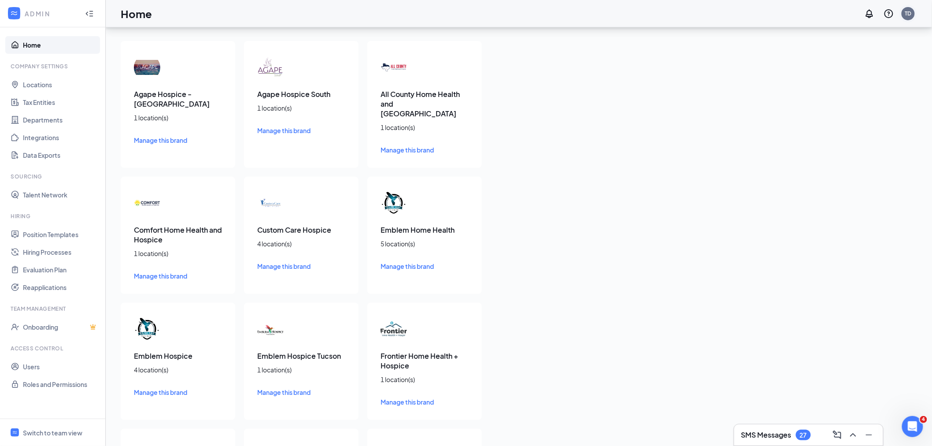
click at [909, 14] on div "TD" at bounding box center [908, 13] width 7 height 7
click at [851, 122] on link "Switch account" at bounding box center [838, 122] width 44 height 8
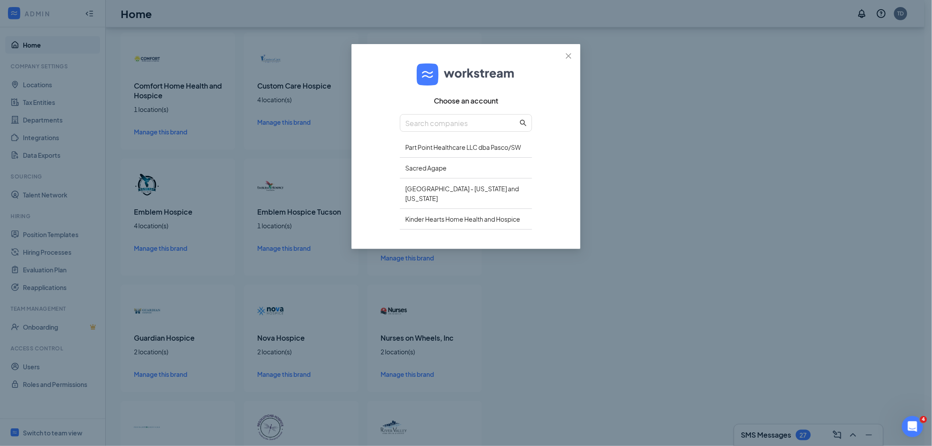
scroll to position [170, 0]
click at [569, 55] on icon "close" at bounding box center [568, 55] width 5 height 5
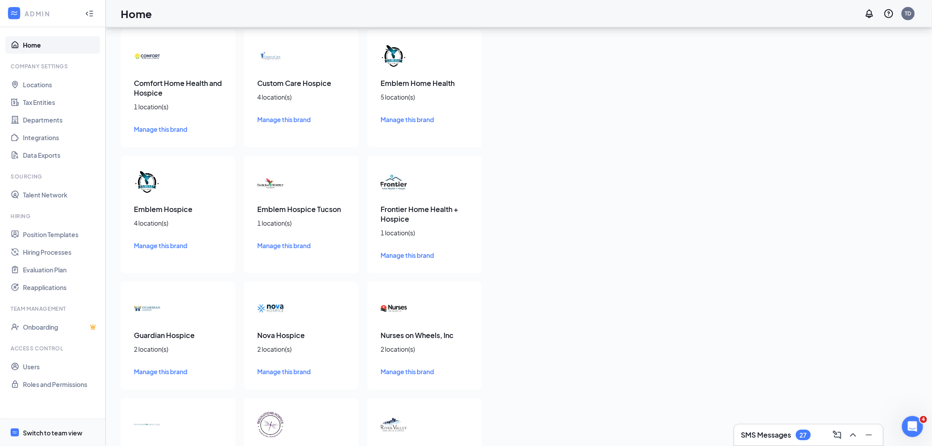
drag, startPoint x: 66, startPoint y: 429, endPoint x: 92, endPoint y: 408, distance: 33.2
click at [67, 429] on div "Switch to team view" at bounding box center [52, 432] width 59 height 9
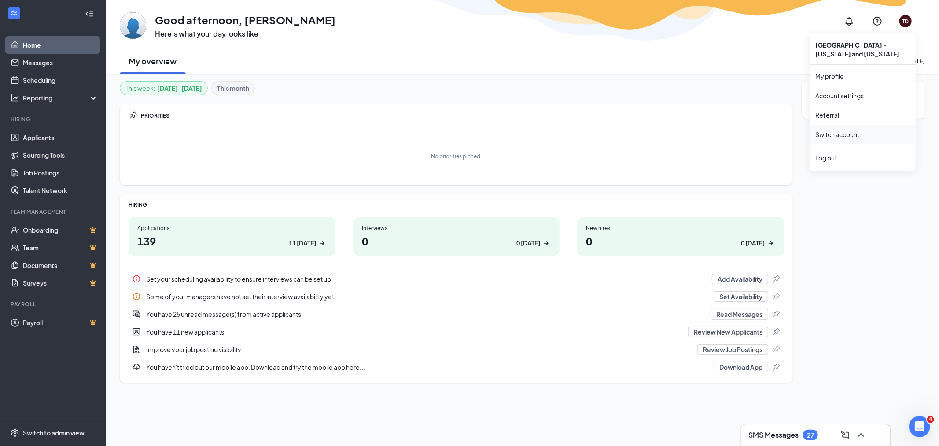
click at [850, 135] on link "Switch account" at bounding box center [837, 134] width 44 height 8
